Goal: Task Accomplishment & Management: Use online tool/utility

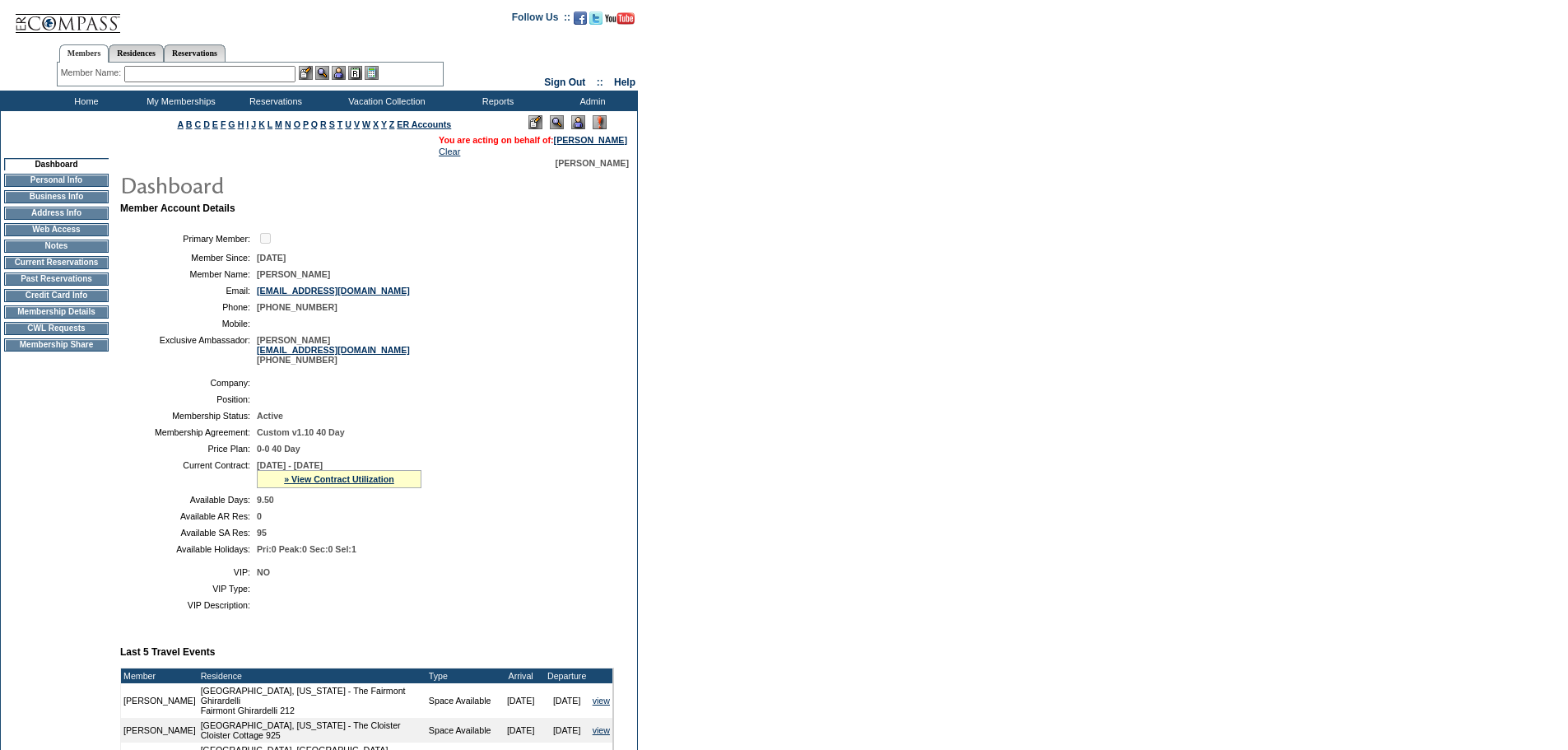
click at [575, 119] on img at bounding box center [579, 122] width 14 height 14
click at [255, 74] on input "text" at bounding box center [210, 74] width 171 height 16
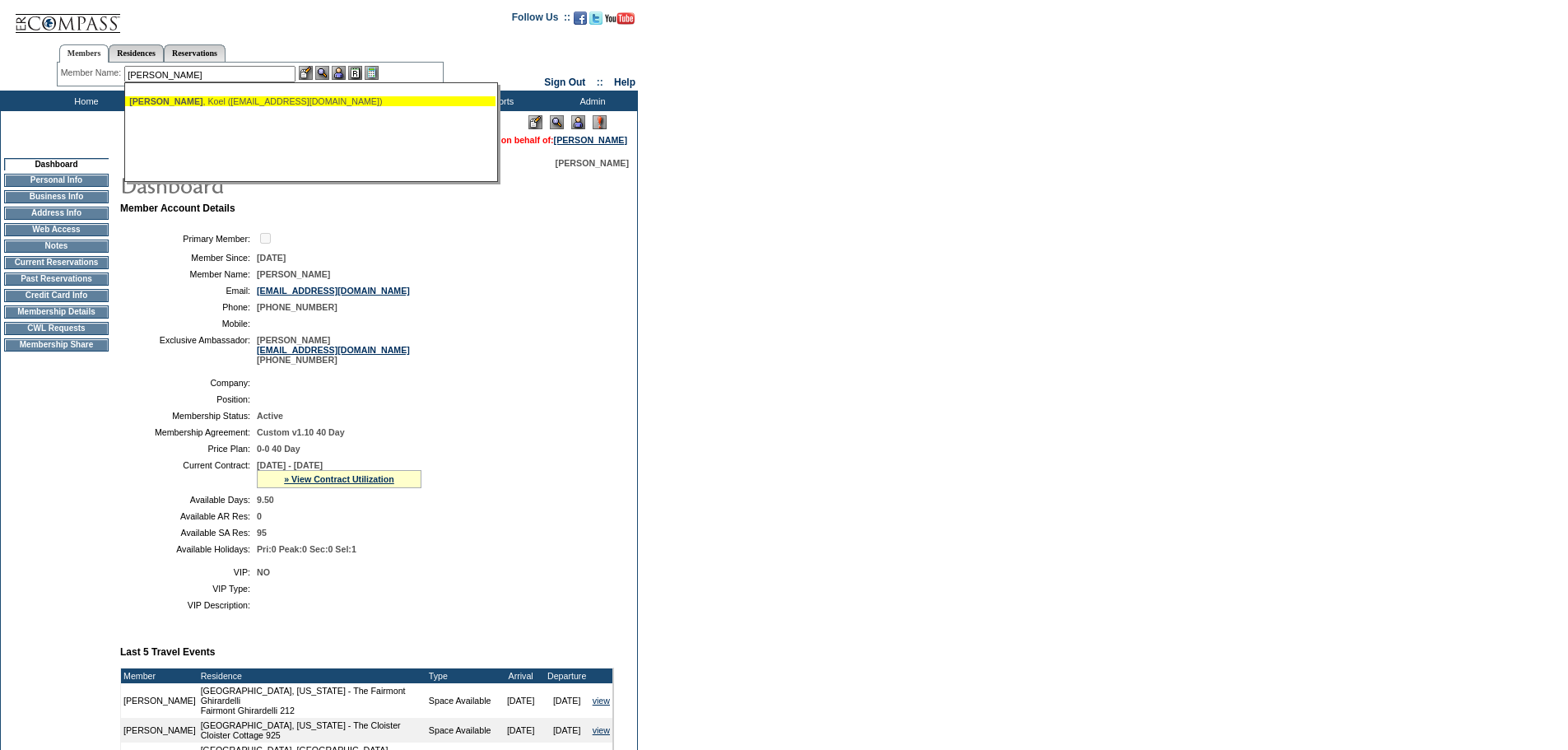
click at [220, 98] on div "Loyer , Koel (kloyer@ciprivatewealth.ca)" at bounding box center [310, 100] width 362 height 10
type input "Loyer, Koel (kloyer@ciprivatewealth.ca)"
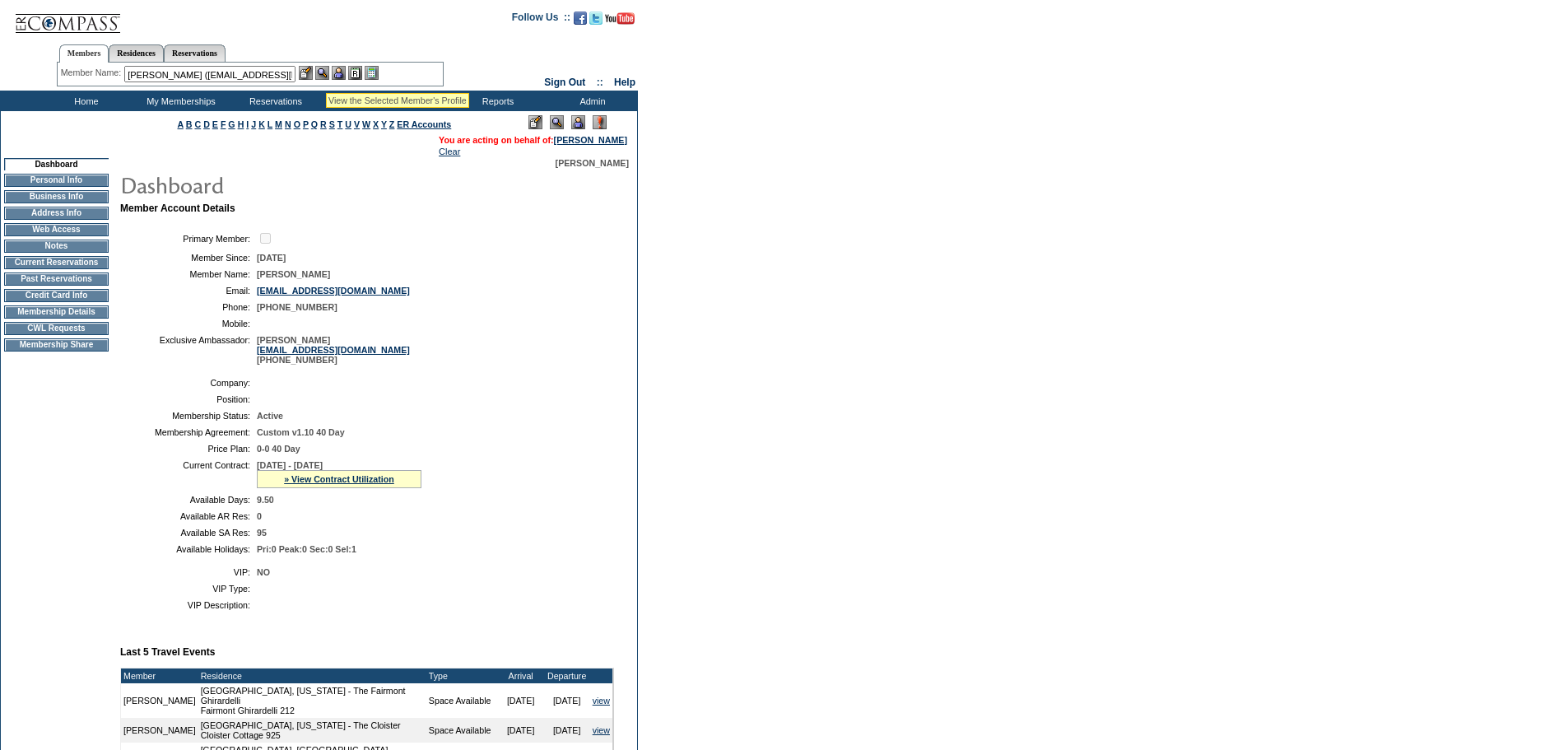
click at [326, 73] on img at bounding box center [323, 73] width 14 height 14
